Goal: Task Accomplishment & Management: Use online tool/utility

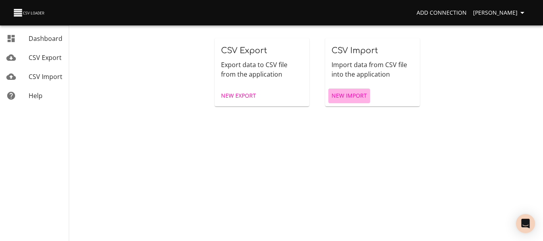
click at [345, 96] on span "New Import" at bounding box center [349, 96] width 35 height 10
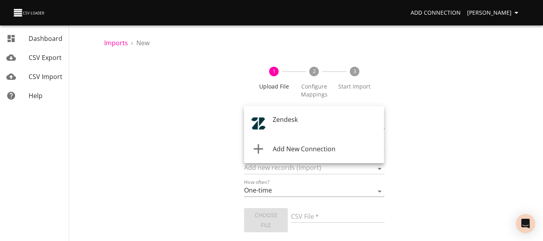
click at [306, 120] on body "Add Connection [PERSON_NAME] Dashboard CSV Export CSV Import Help Imports › New…" at bounding box center [271, 120] width 543 height 241
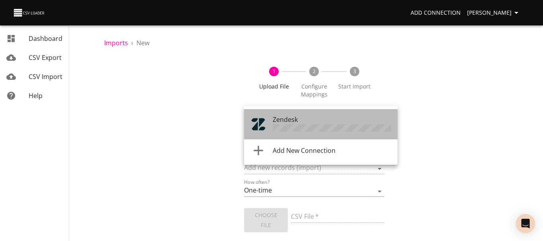
click at [302, 122] on div "Zendesk" at bounding box center [332, 124] width 119 height 19
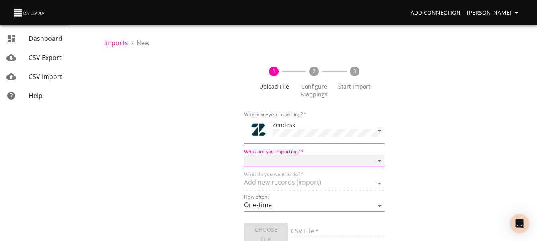
click at [301, 155] on select "Article categories Articles Comments Organizations Ticket forms Tickets Users" at bounding box center [314, 161] width 140 height 12
select select "tickets"
click at [244, 155] on select "Article categories Articles Comments Organizations Ticket forms Tickets Users" at bounding box center [314, 161] width 140 height 12
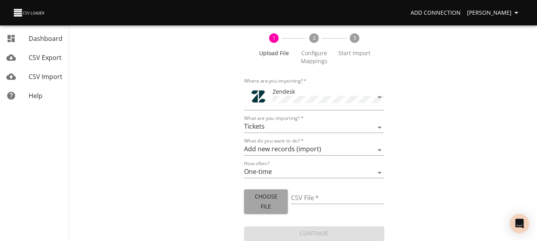
click at [263, 203] on span "Choose File" at bounding box center [266, 201] width 31 height 19
type input "NACS.xlsx"
